Goal: Find contact information: Find contact information

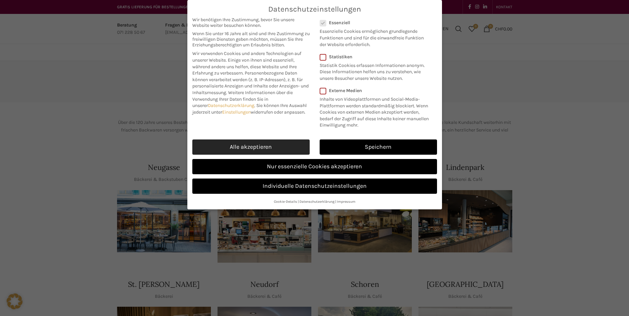
click at [261, 140] on link "Alle akzeptieren" at bounding box center [250, 147] width 117 height 15
checkbox input "true"
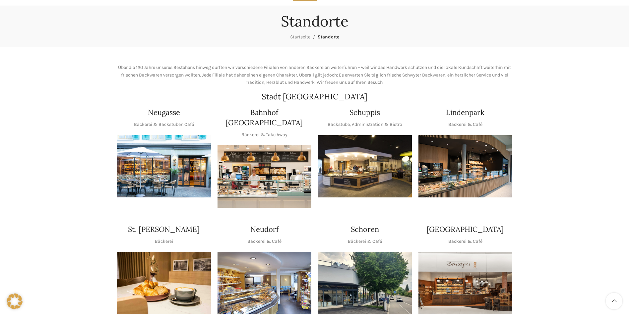
scroll to position [66, 0]
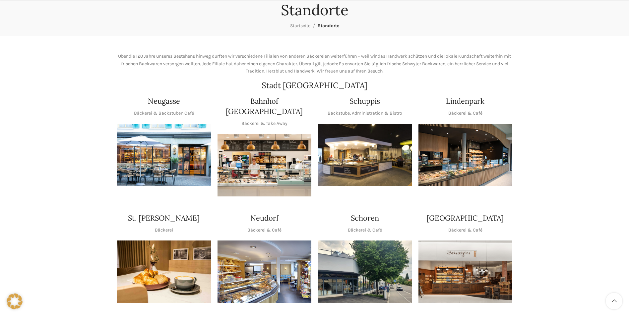
click at [164, 141] on img "1 / 1" at bounding box center [164, 155] width 94 height 63
click at [362, 139] on img "1 / 1" at bounding box center [365, 155] width 94 height 63
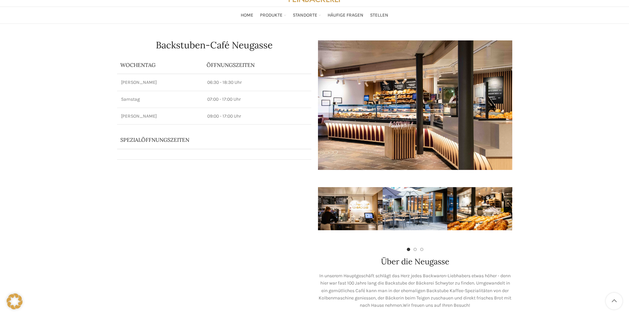
scroll to position [33, 0]
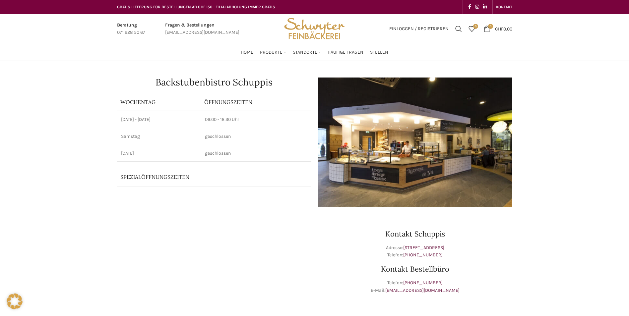
scroll to position [33, 0]
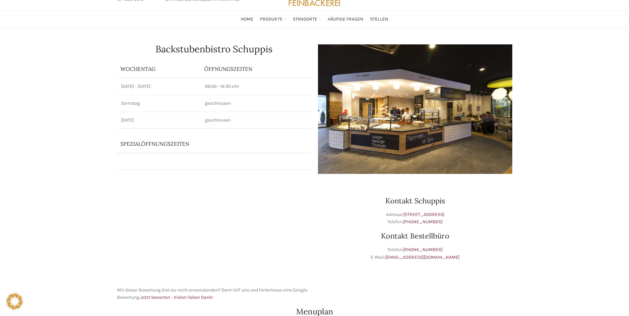
drag, startPoint x: 448, startPoint y: 224, endPoint x: 370, endPoint y: 197, distance: 83.3
click at [370, 197] on div "Kontakt Schuppis Adresse: [STREET_ADDRESS] Telefon: [PHONE_NUMBER] Kontakt Best…" at bounding box center [414, 241] width 201 height 128
copy div "Kontakt Schuppis Adresse: [STREET_ADDRESS] Telefon: [PHONE_NUMBER]"
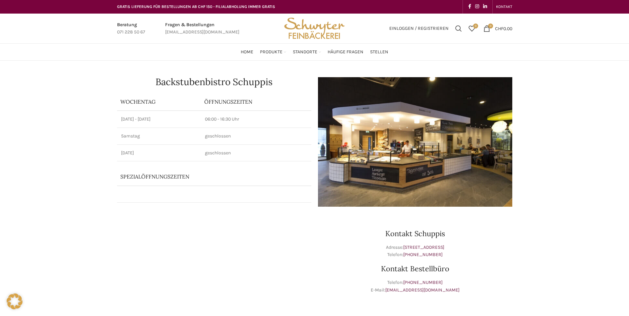
scroll to position [0, 0]
